Goal: Task Accomplishment & Management: Manage account settings

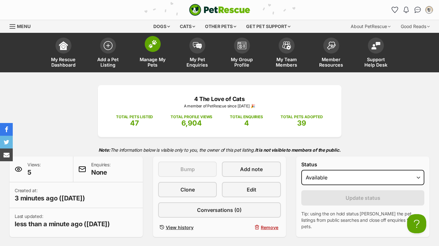
click at [156, 47] on img at bounding box center [152, 44] width 9 height 8
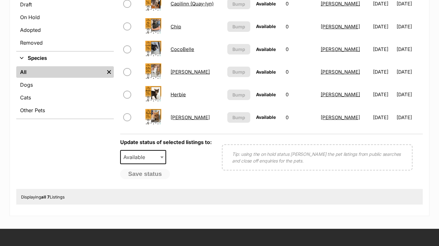
scroll to position [200, 0]
click at [130, 116] on input "checkbox" at bounding box center [127, 117] width 8 height 8
checkbox input "true"
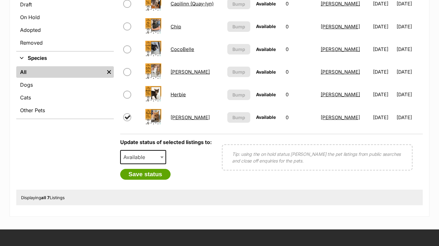
click at [178, 117] on link "Myles" at bounding box center [190, 117] width 39 height 6
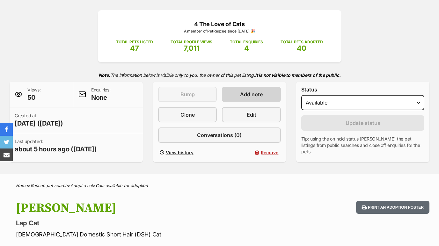
scroll to position [85, 0]
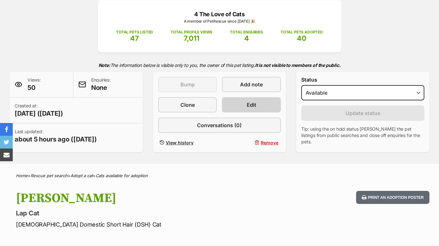
click at [260, 107] on link "Edit" at bounding box center [251, 104] width 59 height 15
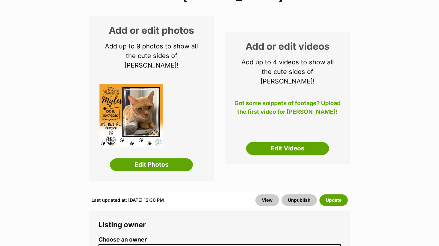
scroll to position [92, 0]
click at [156, 158] on link "Edit Photos" at bounding box center [151, 164] width 83 height 13
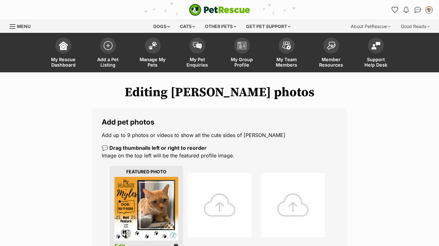
scroll to position [65, 0]
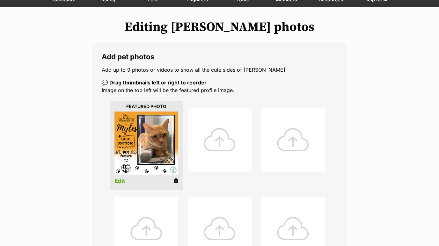
click at [177, 185] on li "Edit" at bounding box center [146, 146] width 73 height 90
click at [176, 181] on icon at bounding box center [176, 181] width 4 height 6
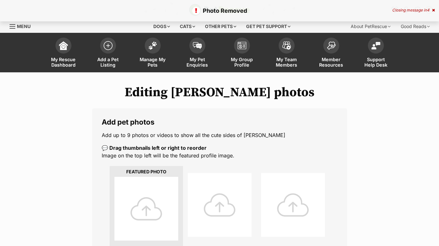
click at [148, 214] on div at bounding box center [146, 209] width 64 height 64
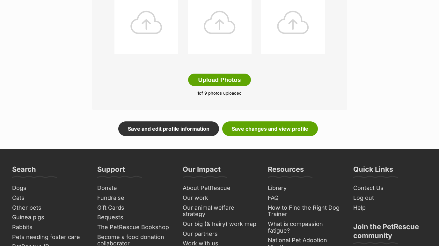
scroll to position [357, 0]
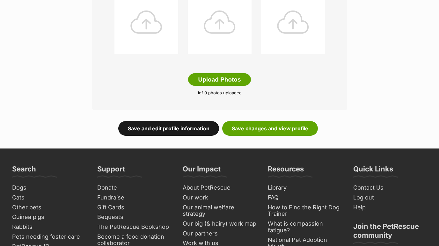
click at [187, 134] on link "Save and edit profile information" at bounding box center [168, 128] width 101 height 15
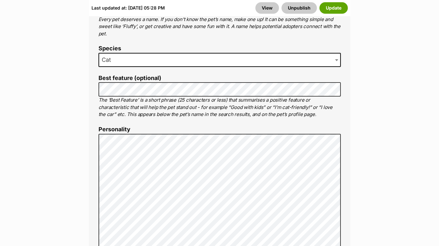
scroll to position [452, 0]
click at [142, 96] on p "The ‘Best Feature’ is a short phrase (25 characters or less) that summarises a …" at bounding box center [219, 107] width 242 height 22
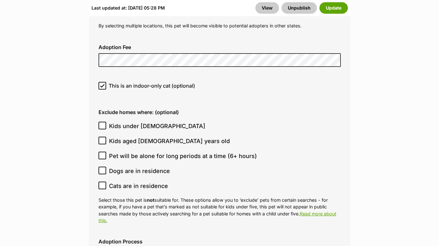
scroll to position [1948, 0]
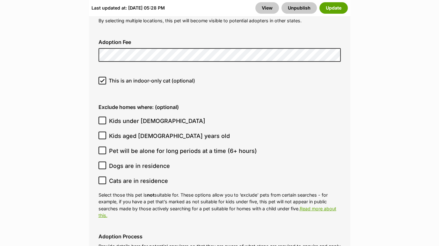
click at [103, 118] on icon at bounding box center [102, 120] width 4 height 4
click at [103, 117] on input "Kids under [DEMOGRAPHIC_DATA]" at bounding box center [102, 121] width 8 height 8
checkbox input "true"
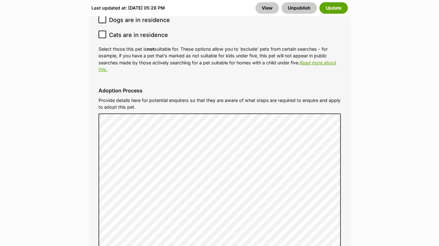
scroll to position [2099, 0]
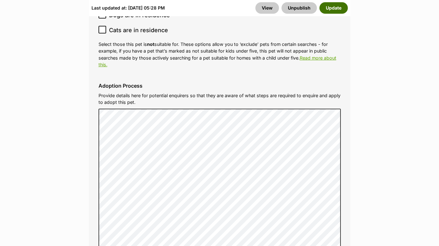
click at [336, 11] on button "Update" at bounding box center [333, 7] width 28 height 11
